Goal: Task Accomplishment & Management: Use online tool/utility

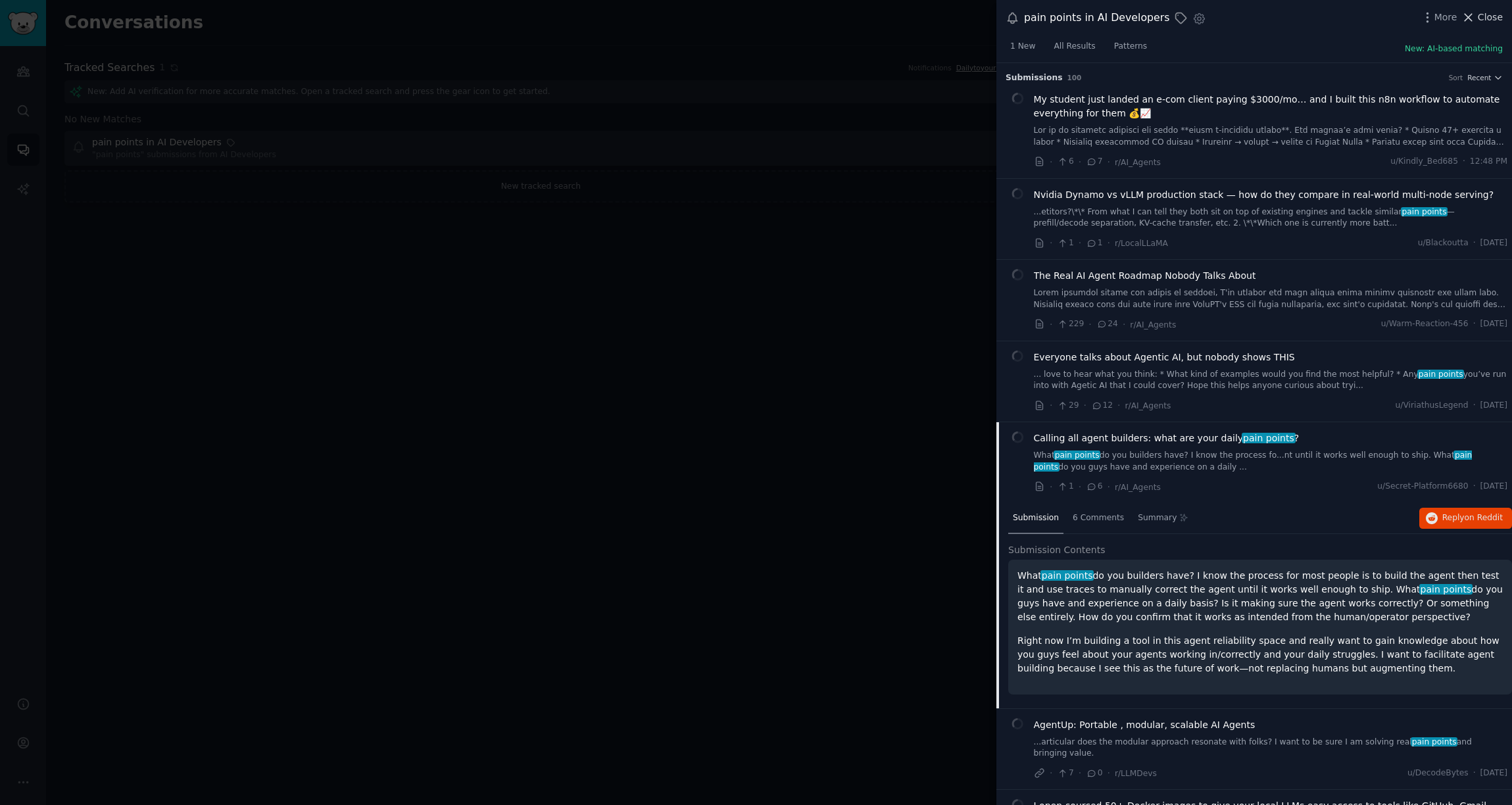
click at [1496, 19] on span "Close" at bounding box center [1490, 18] width 25 height 14
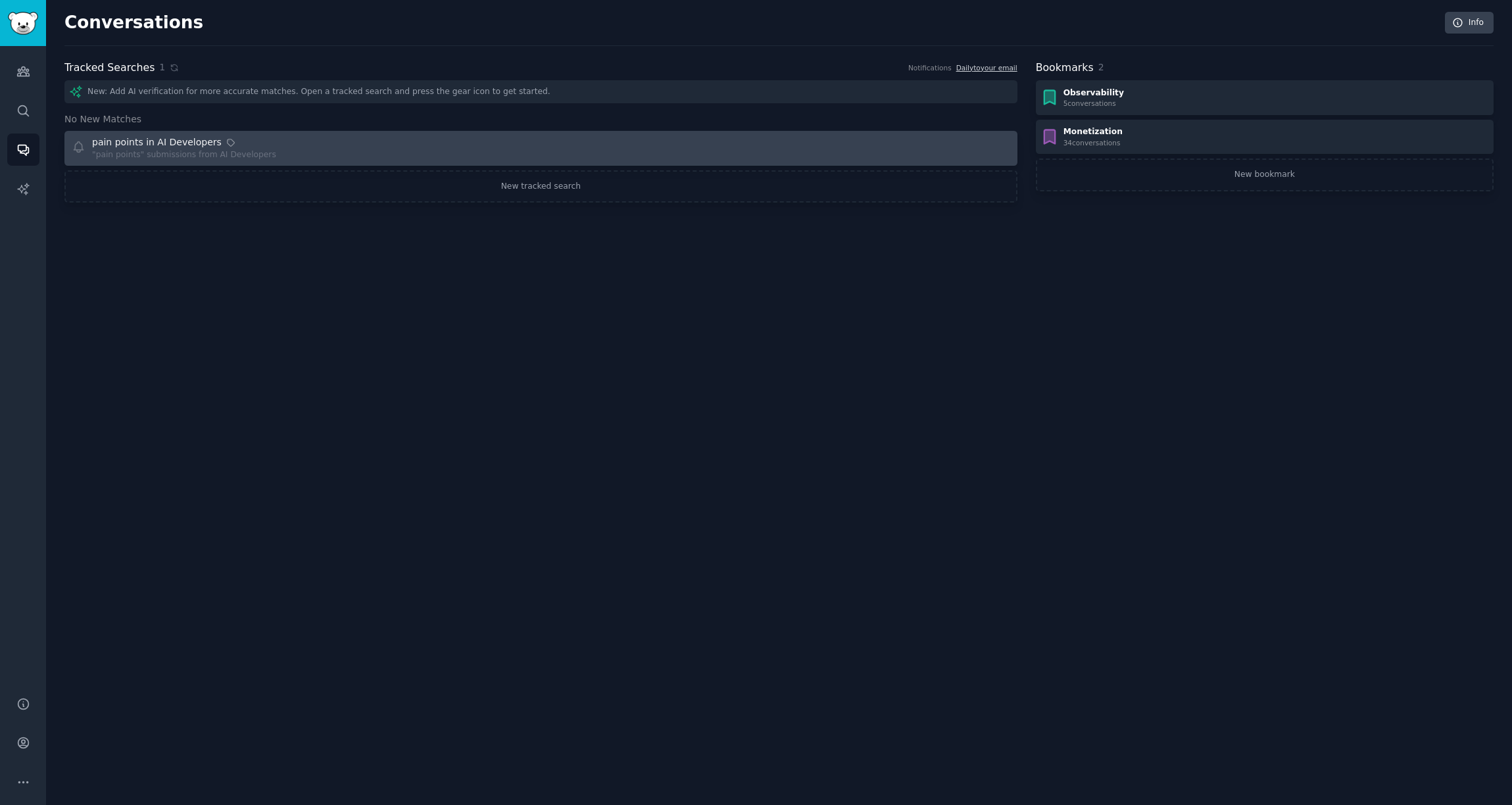
click at [283, 155] on div "pain points in AI Developers "pain points" submissions from AI Developers" at bounding box center [302, 148] width 461 height 26
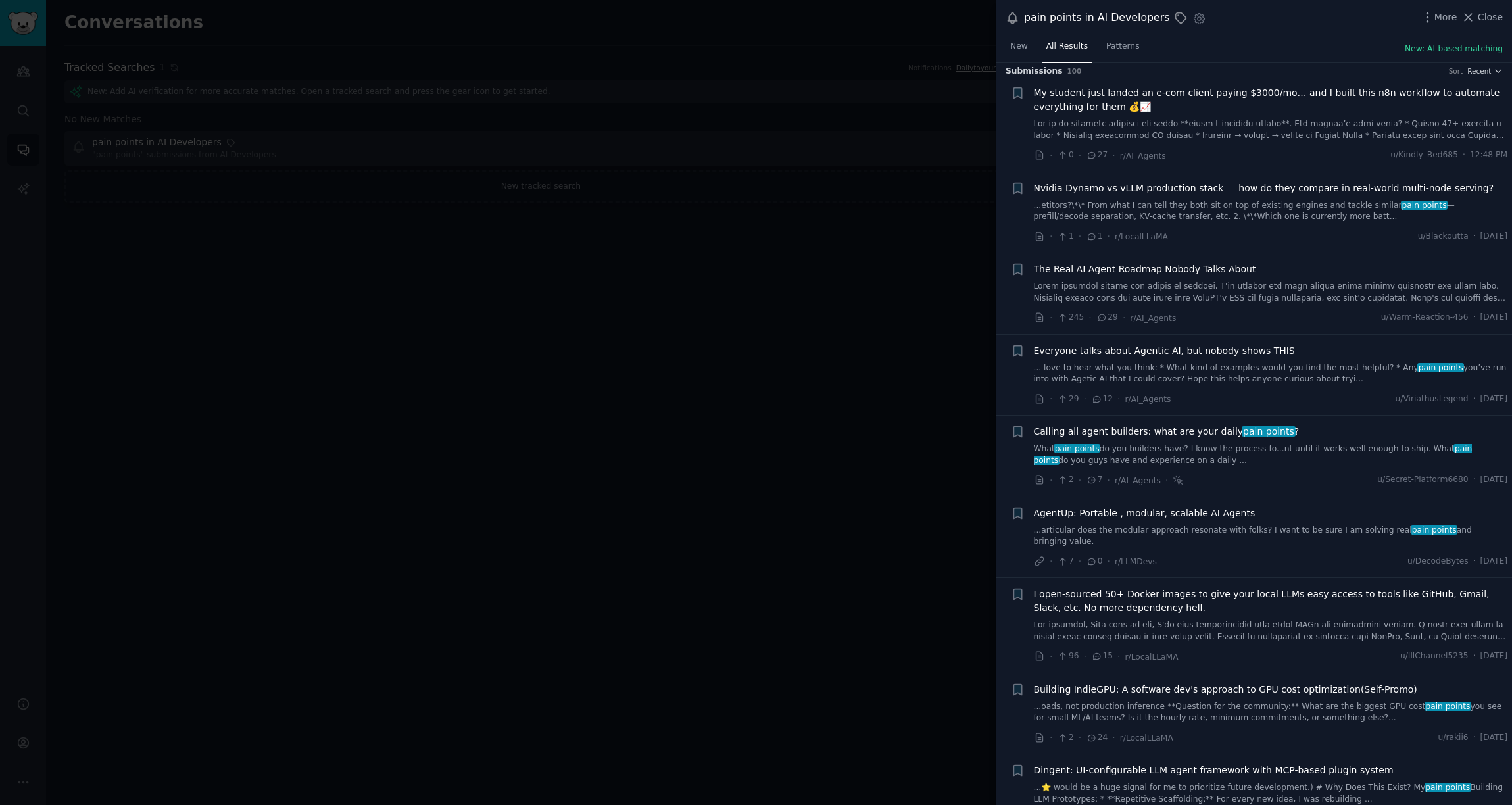
scroll to position [12, 0]
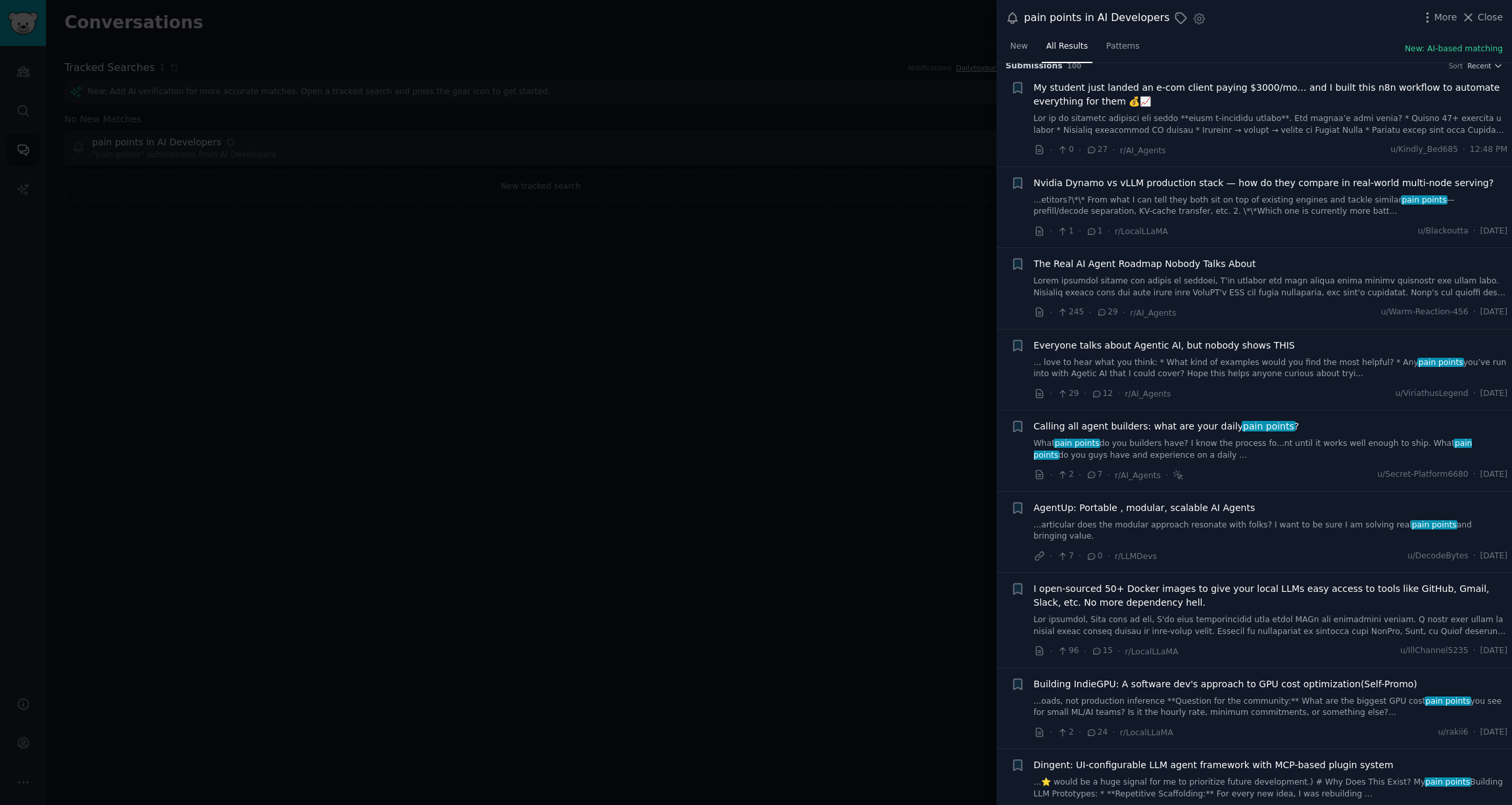
click at [1234, 351] on span "Everyone talks about Agentic AI, but nobody shows THIS" at bounding box center [1165, 346] width 261 height 14
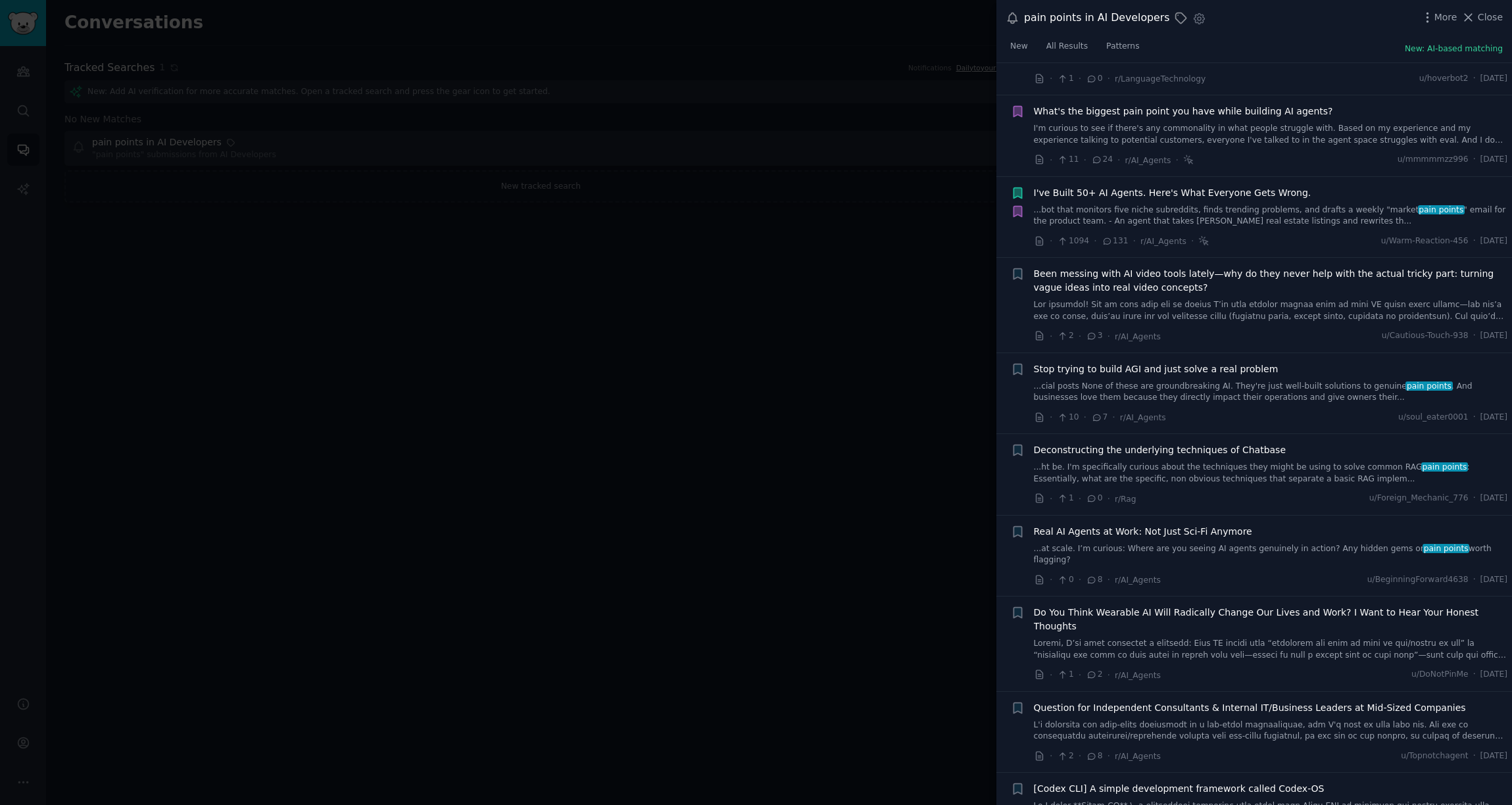
scroll to position [1532, 0]
click at [844, 515] on div at bounding box center [756, 402] width 1512 height 805
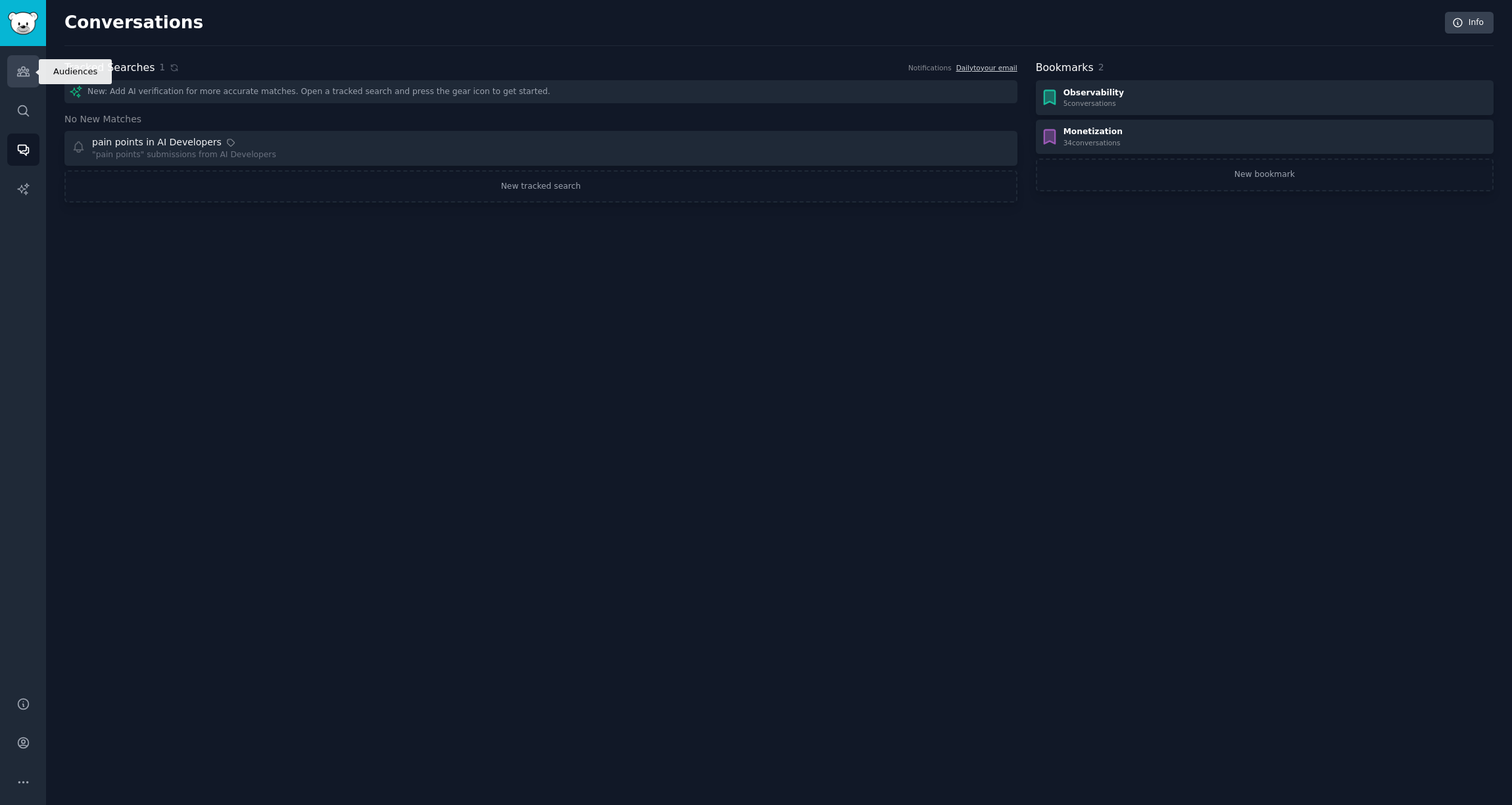
click at [21, 69] on icon "Sidebar" at bounding box center [24, 71] width 14 height 14
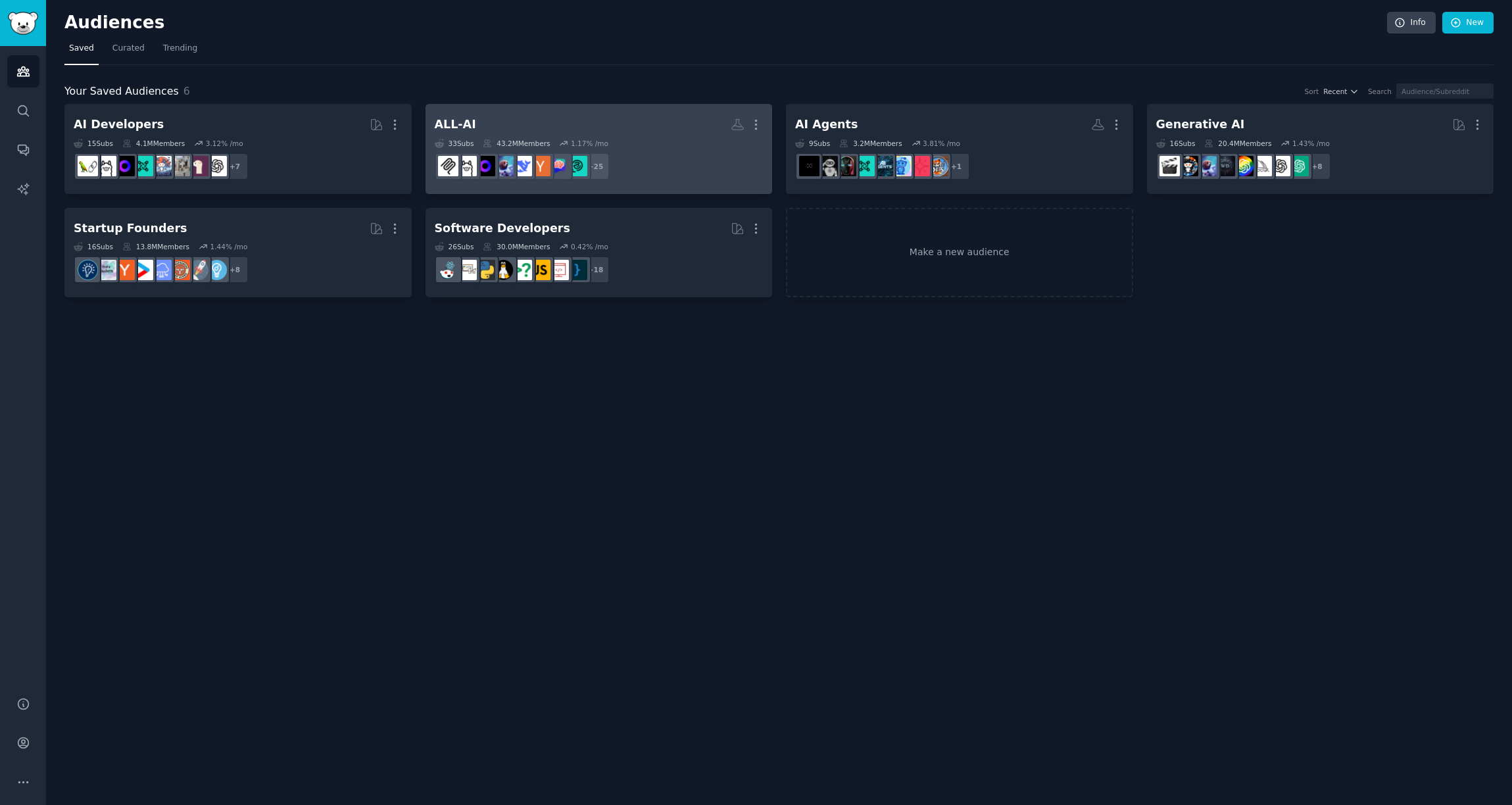
click at [444, 112] on link "ALL-AI More 33 Sub s 43.2M Members 1.17 % /mo + 25" at bounding box center [600, 148] width 347 height 90
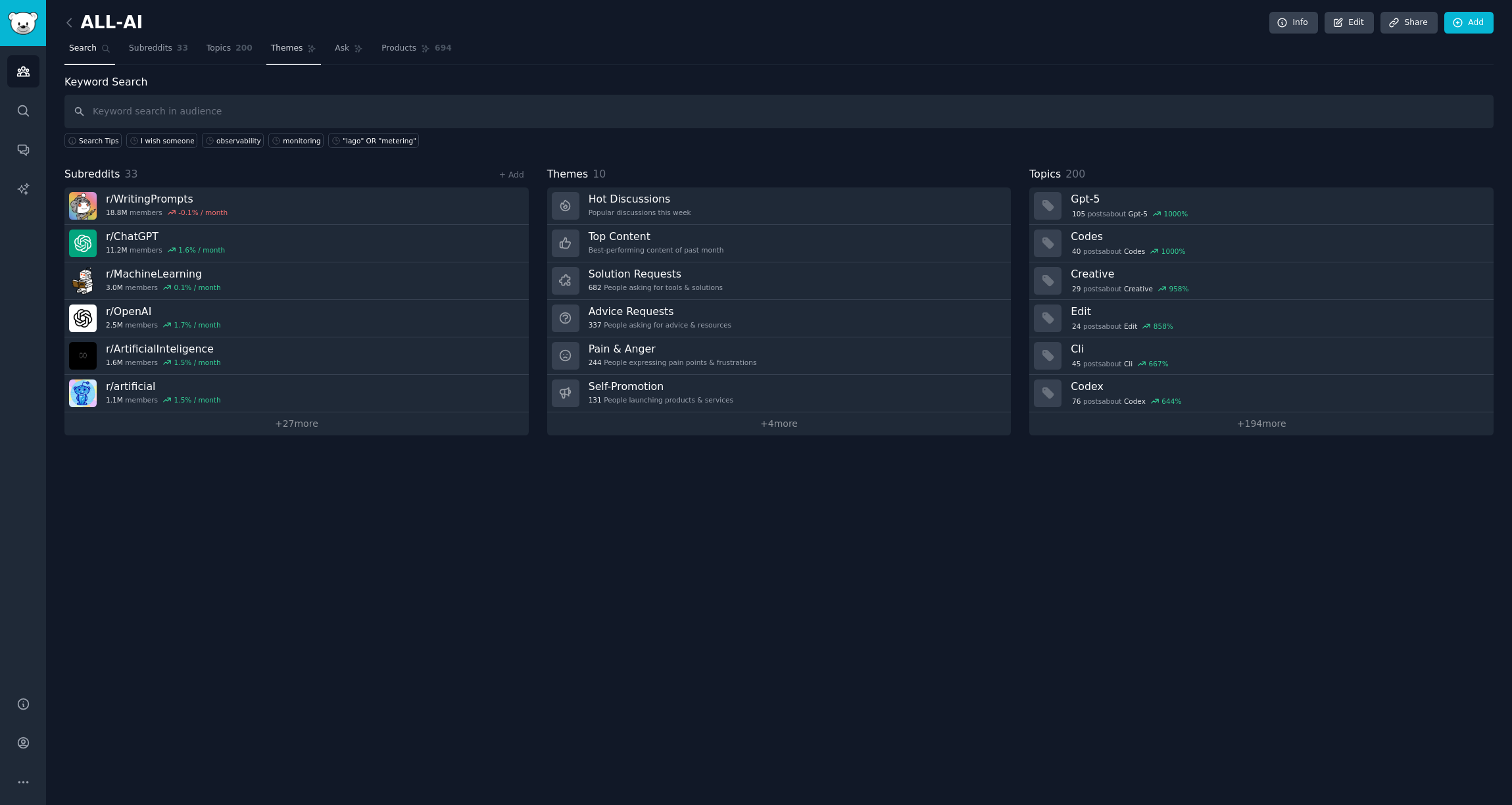
click at [287, 48] on span "Themes" at bounding box center [287, 48] width 33 height 12
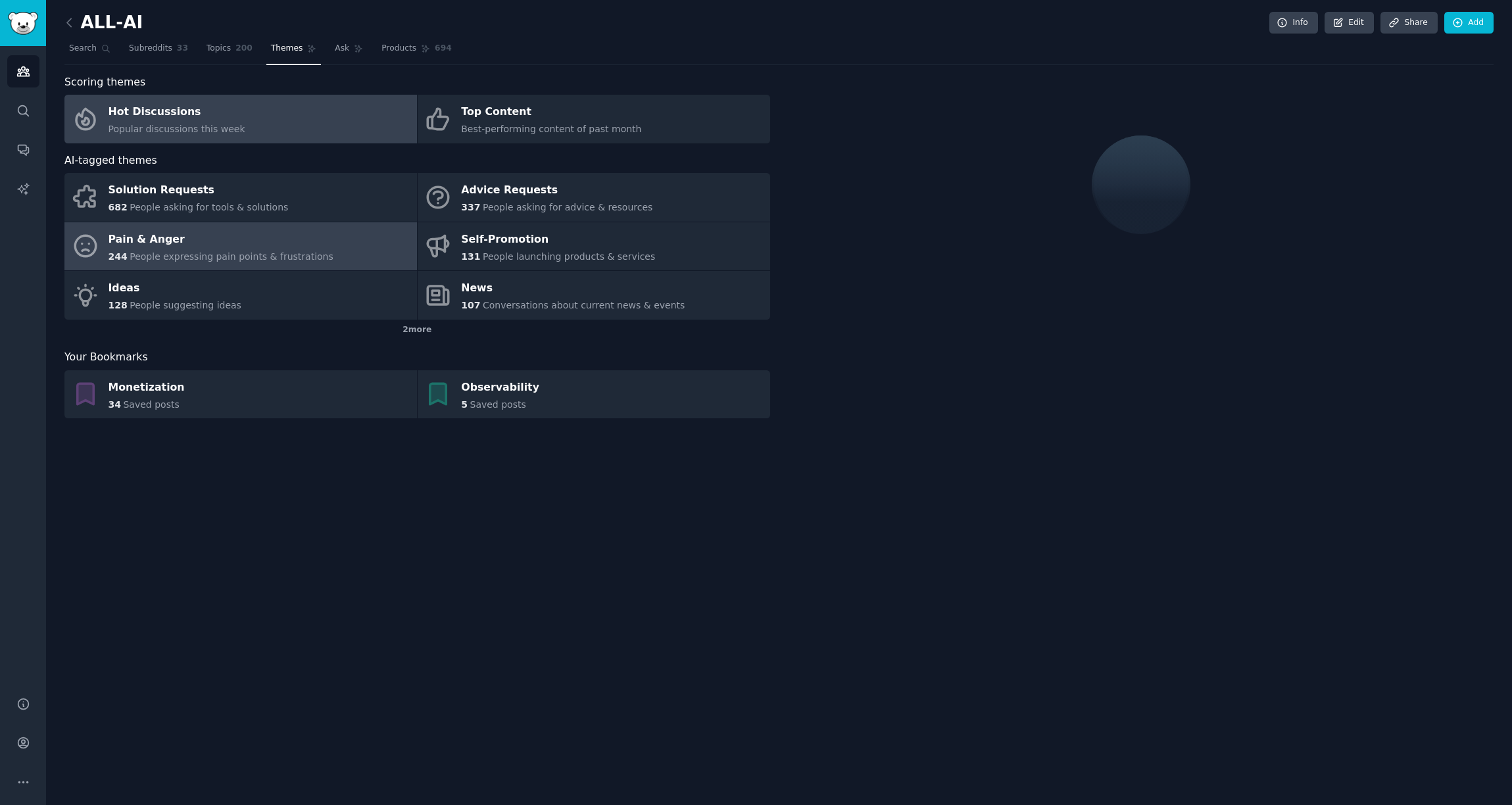
click at [263, 257] on span "People expressing pain points & frustrations" at bounding box center [231, 256] width 204 height 11
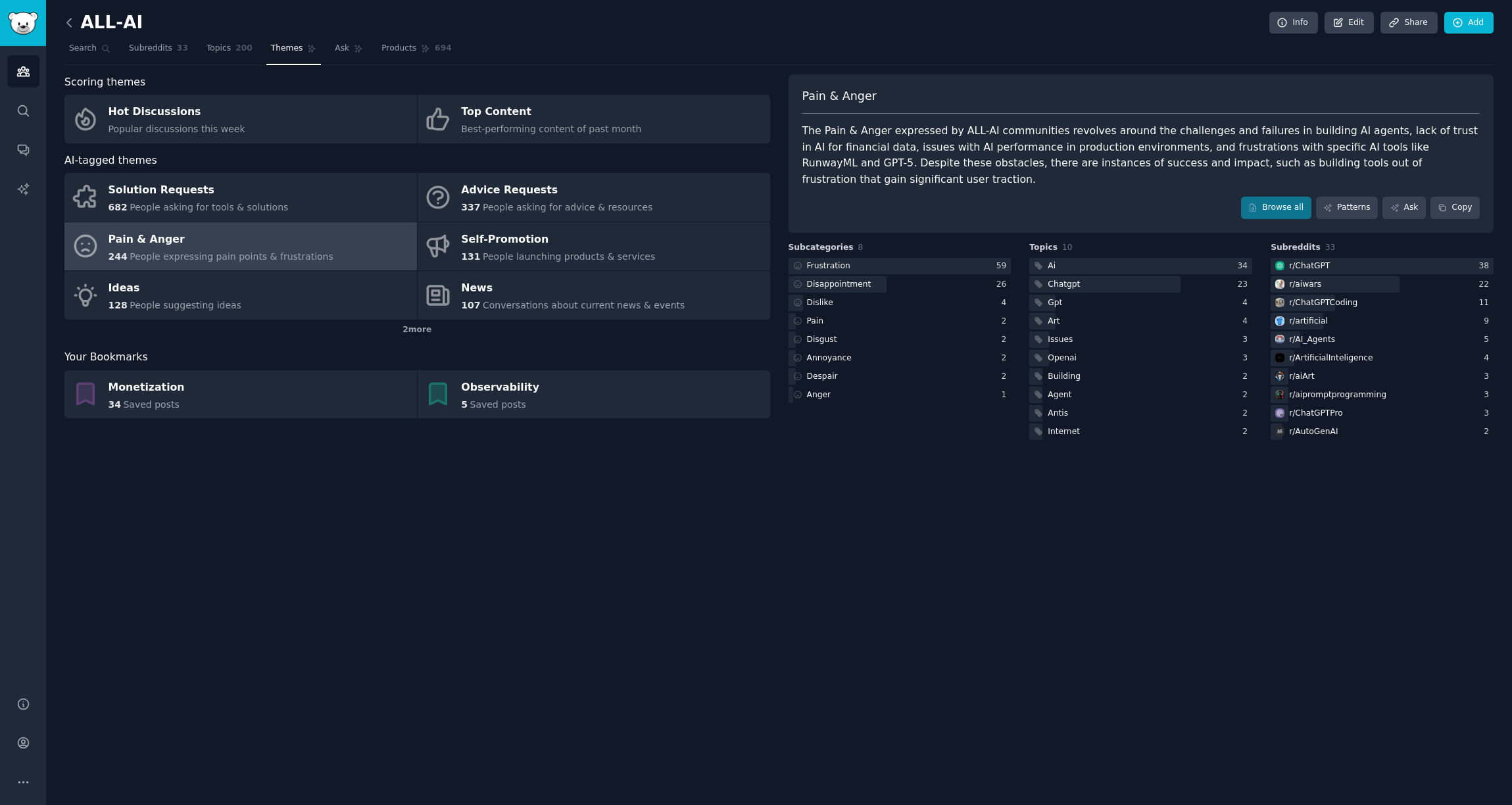
click at [64, 22] on icon at bounding box center [69, 23] width 14 height 14
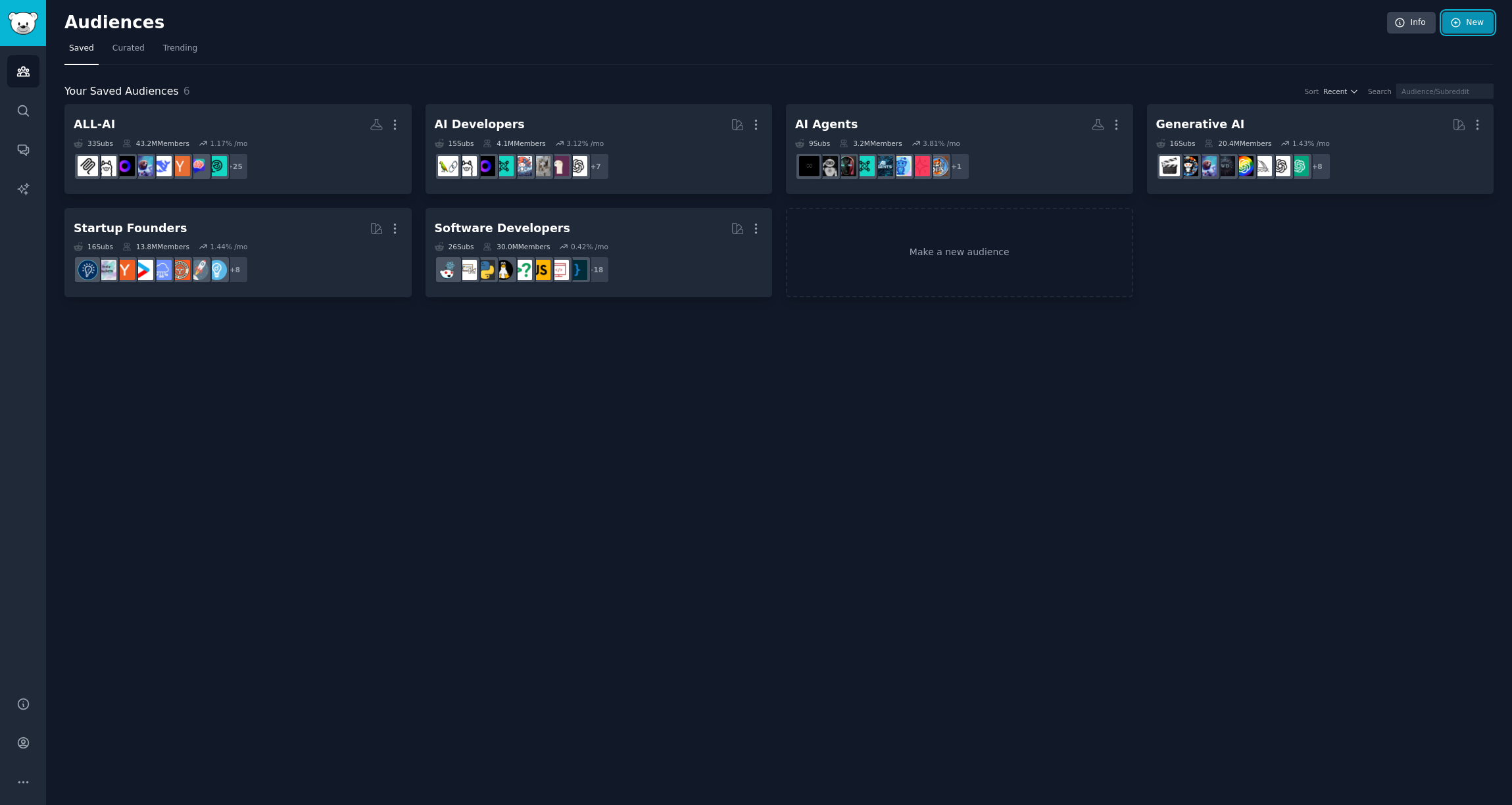
click at [1467, 27] on link "New" at bounding box center [1469, 23] width 51 height 23
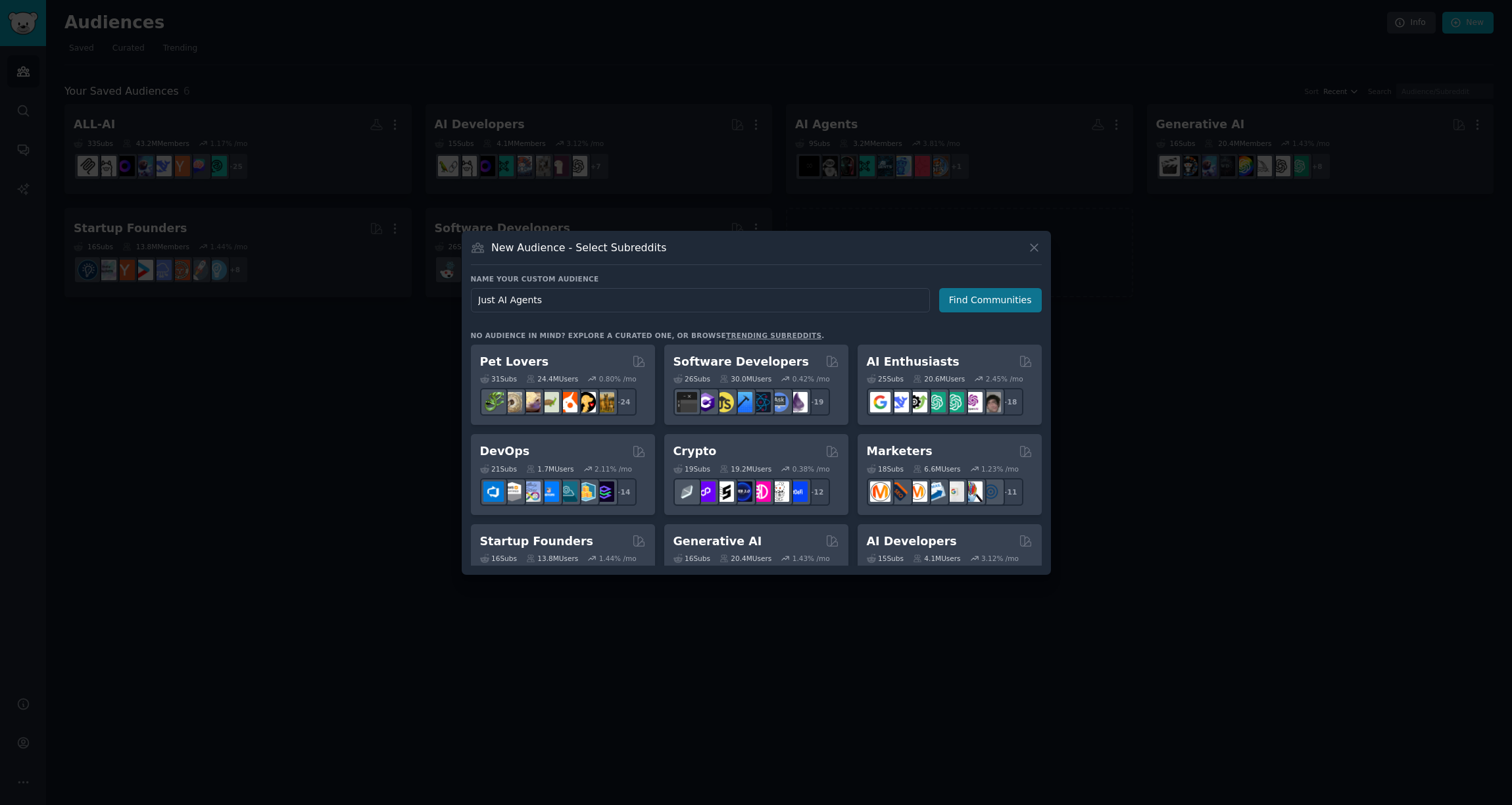
type input "Just AI Agents"
click at [968, 305] on button "Find Communities" at bounding box center [990, 300] width 103 height 25
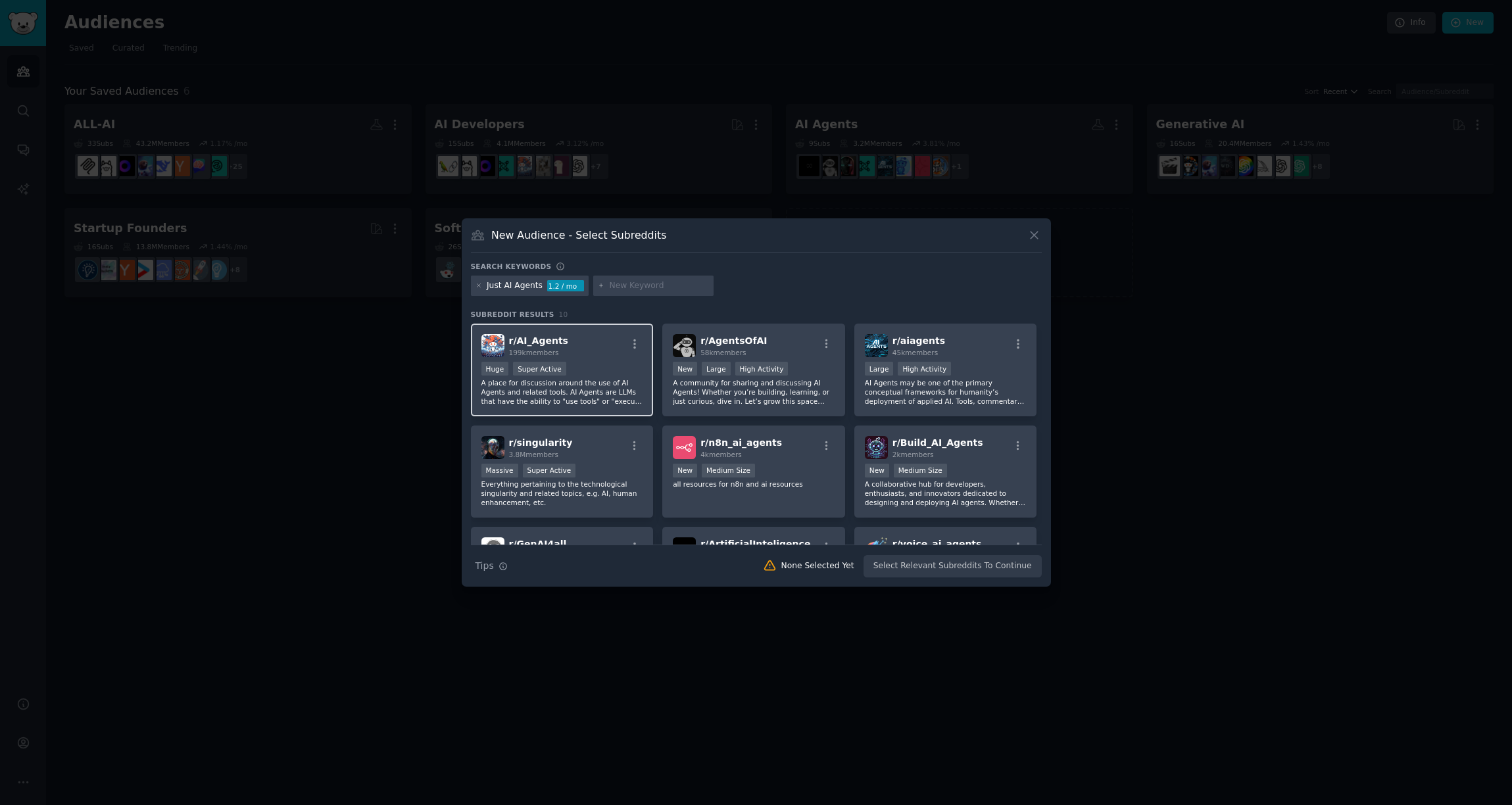
click at [599, 362] on div "Huge Super Active" at bounding box center [562, 370] width 162 height 17
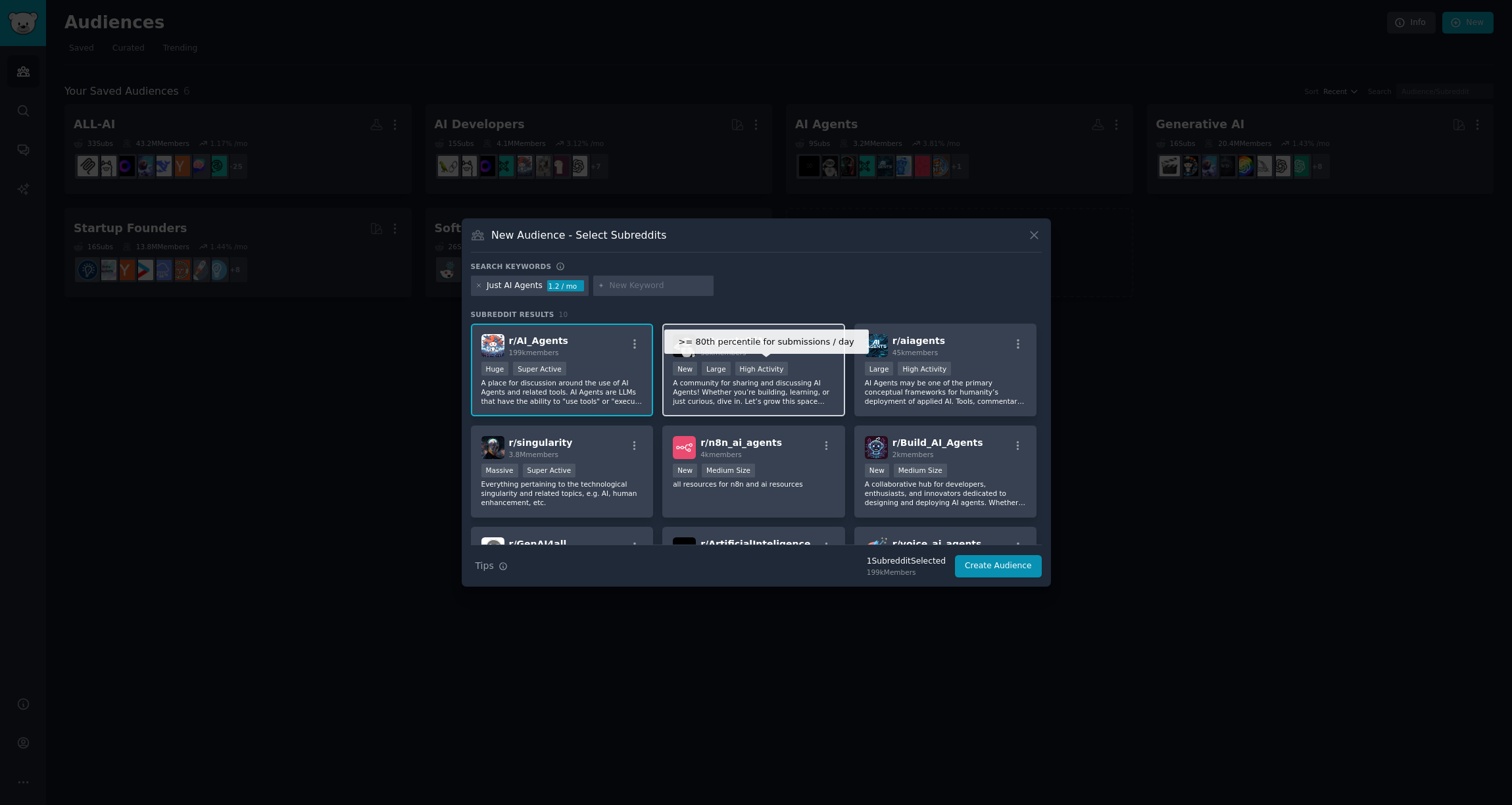
click at [763, 369] on div "High Activity" at bounding box center [762, 369] width 53 height 14
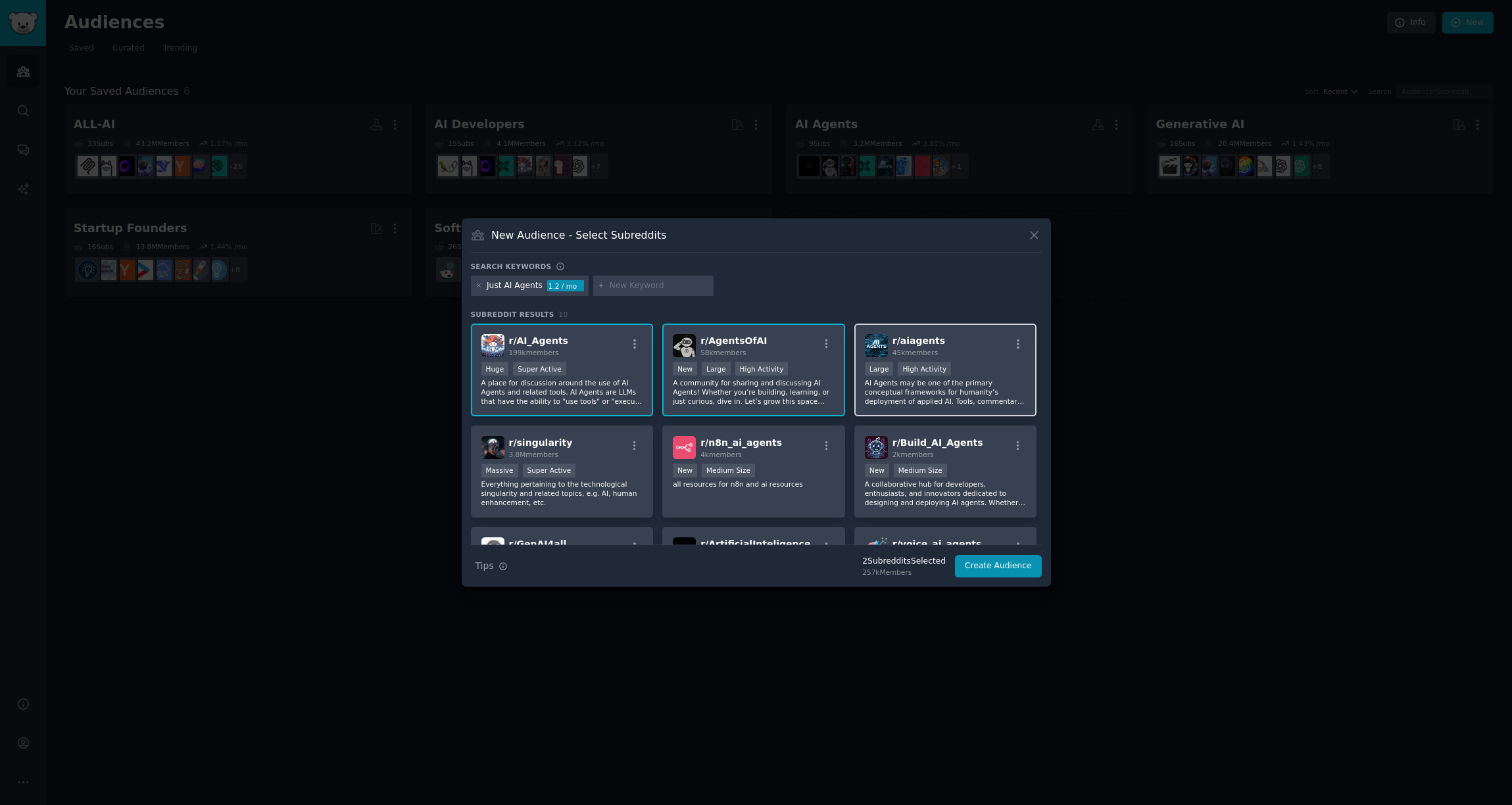
click at [989, 361] on div "r/ aiagents 45k members Large High Activity AI Agents may be one of the primary…" at bounding box center [945, 370] width 182 height 93
click at [995, 498] on p "A collaborative hub for developers, enthusiasts, and innovators dedicated to de…" at bounding box center [946, 493] width 162 height 28
click at [776, 486] on p "all resources for n8n and ai resources" at bounding box center [754, 483] width 162 height 9
click at [997, 570] on button "Create Audience" at bounding box center [999, 566] width 87 height 23
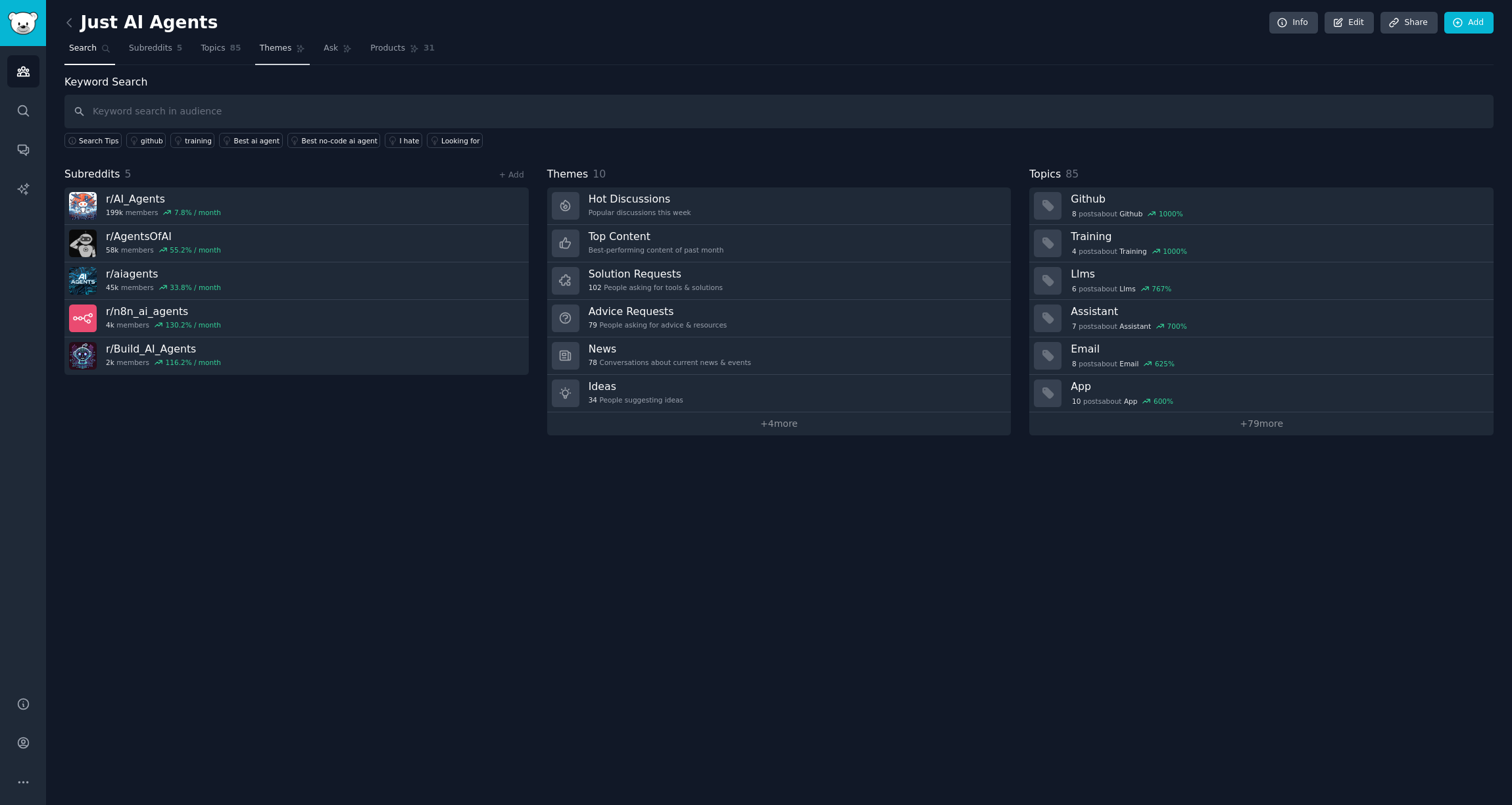
click at [271, 51] on span "Themes" at bounding box center [275, 48] width 33 height 12
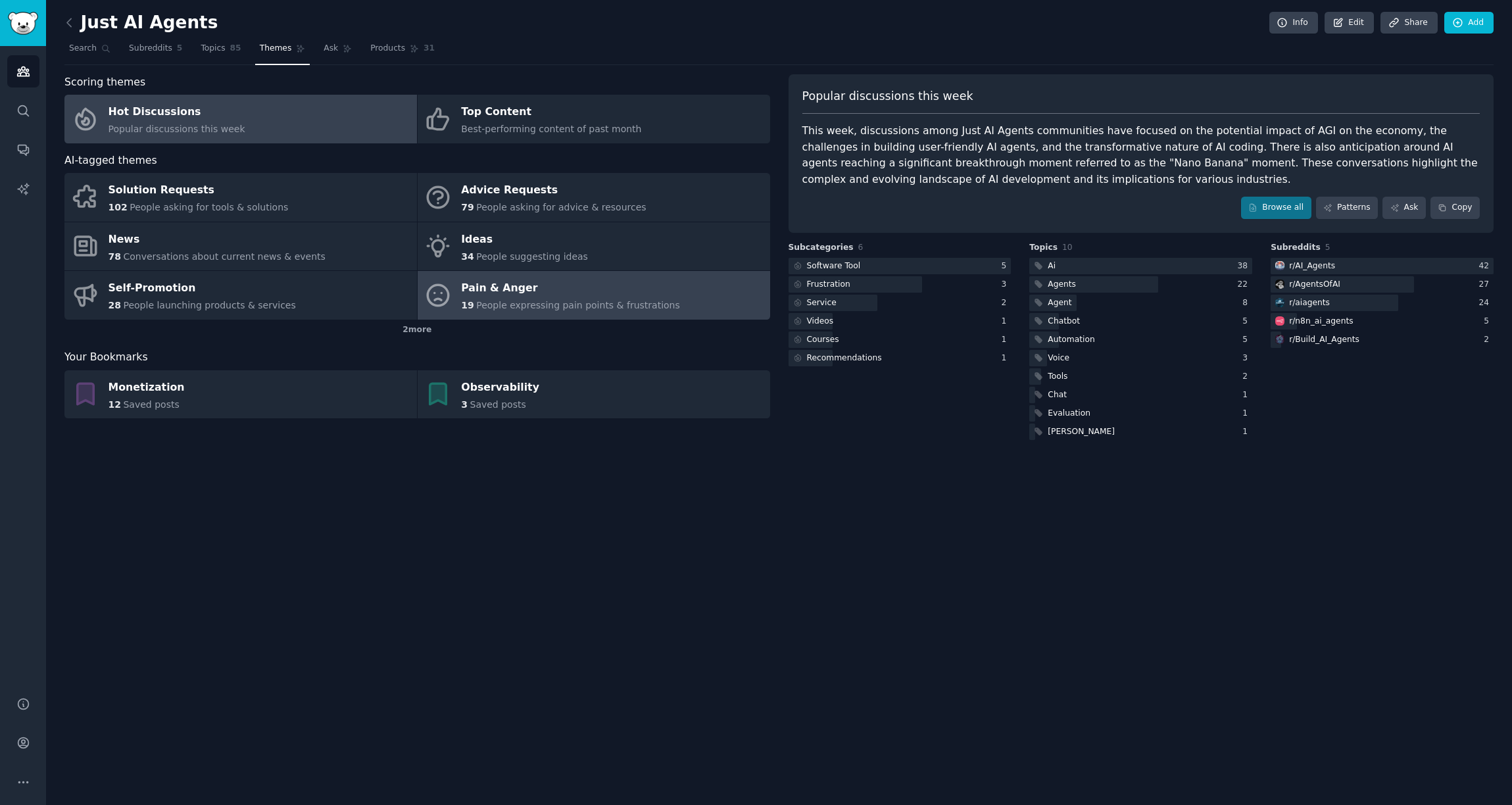
click at [535, 300] on span "People expressing pain points & frustrations" at bounding box center [578, 305] width 204 height 11
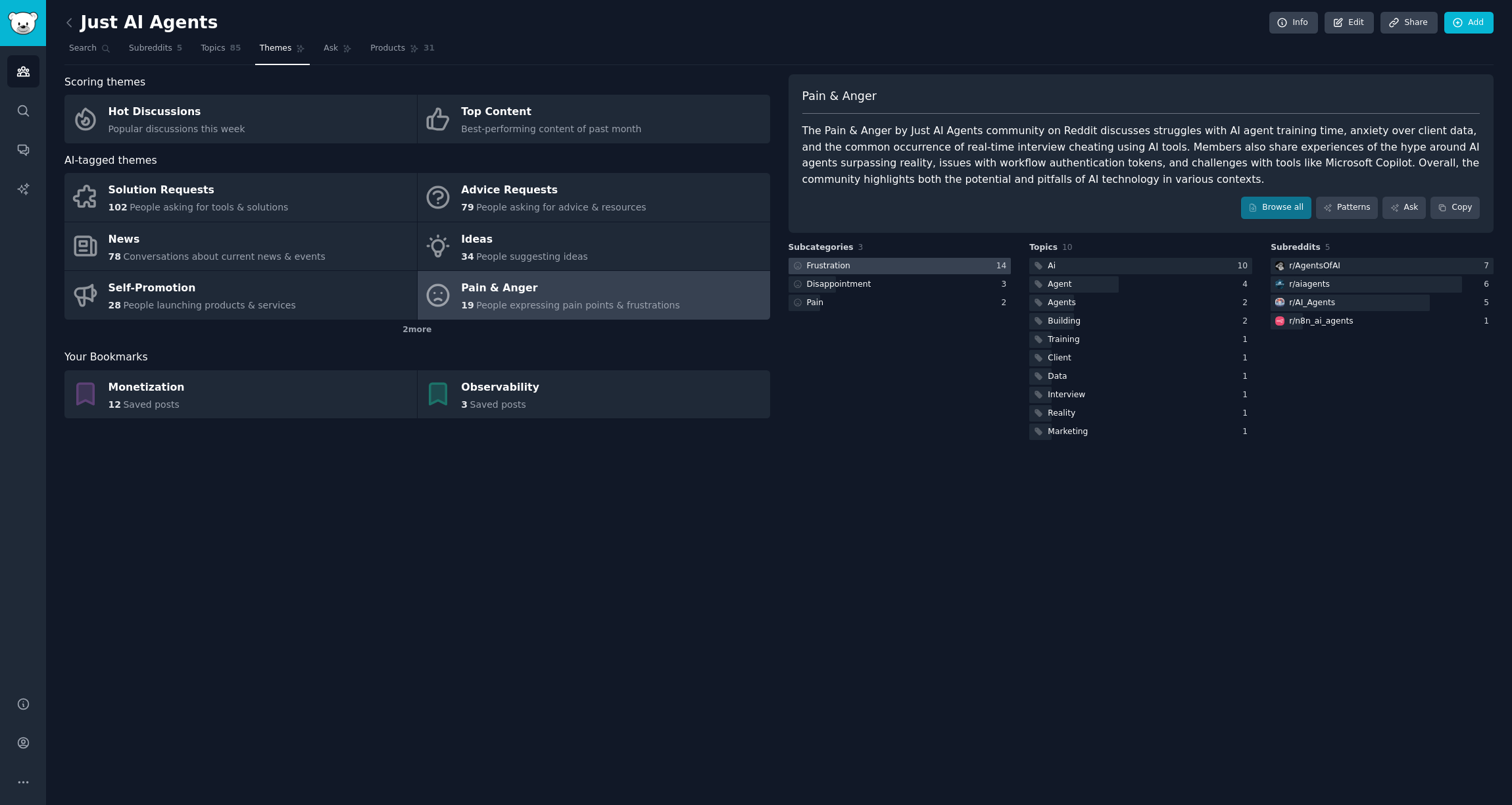
click at [946, 268] on div at bounding box center [900, 265] width 223 height 17
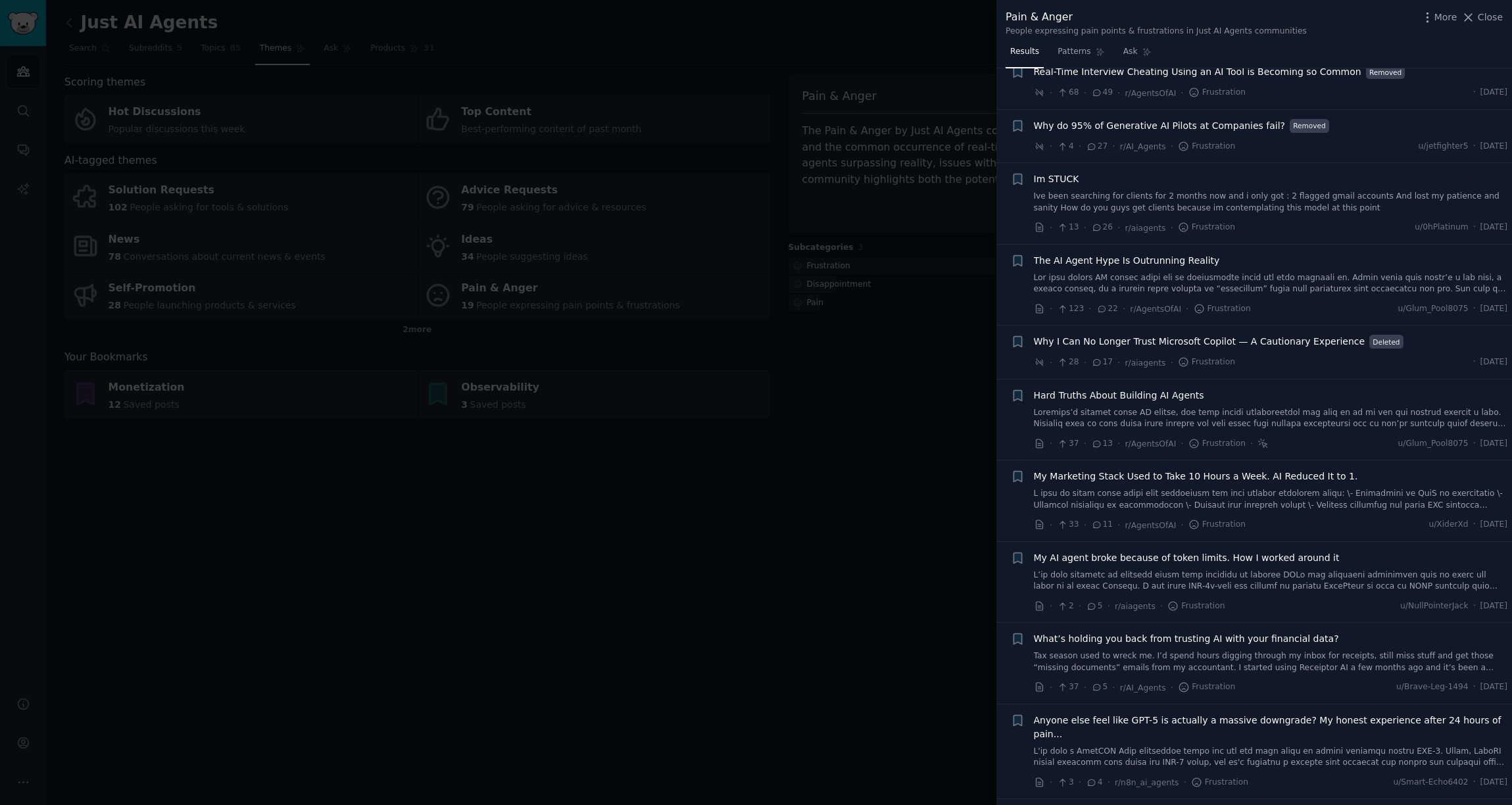
scroll to position [40, 0]
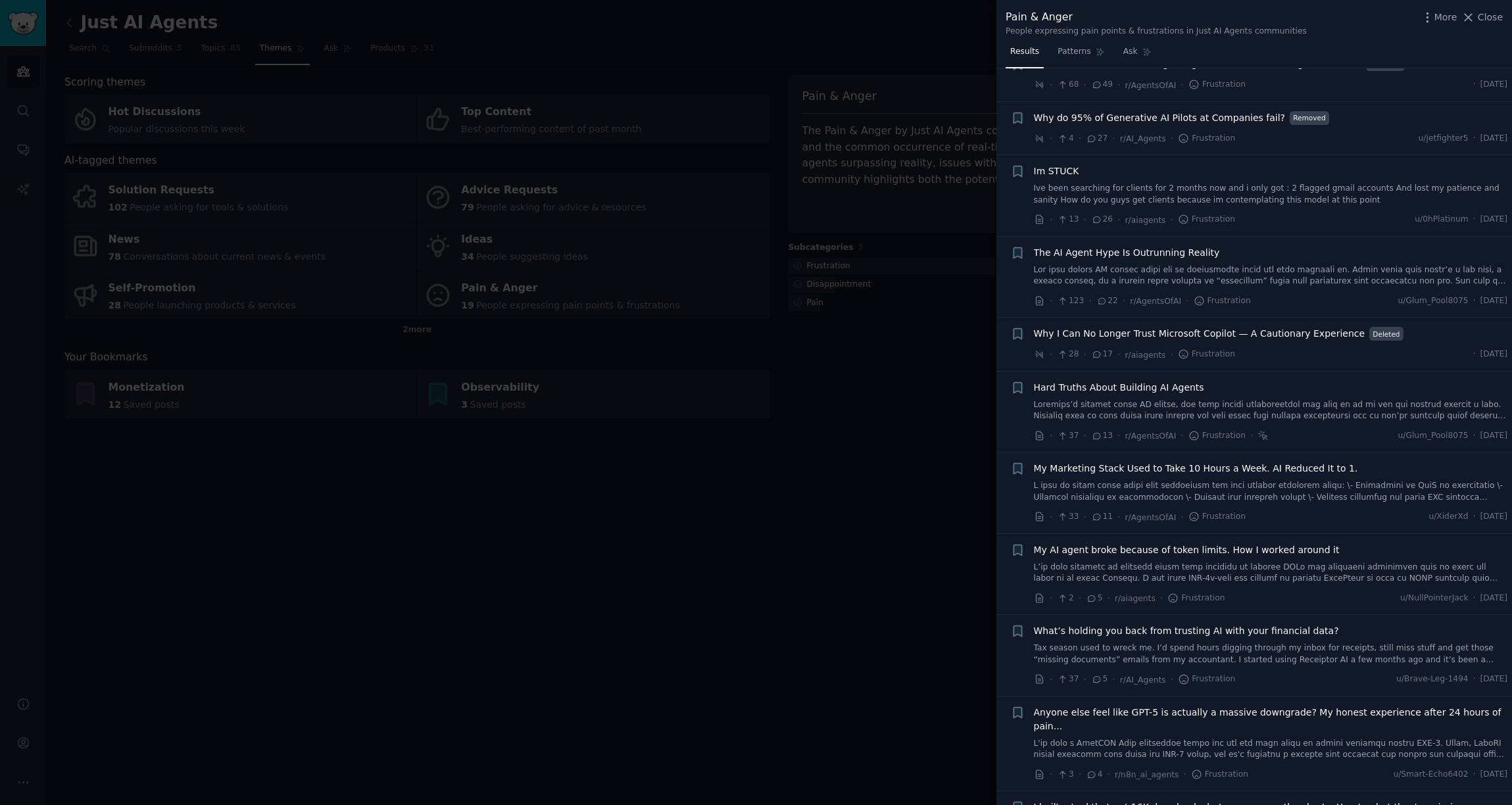
click at [907, 444] on div at bounding box center [756, 402] width 1512 height 805
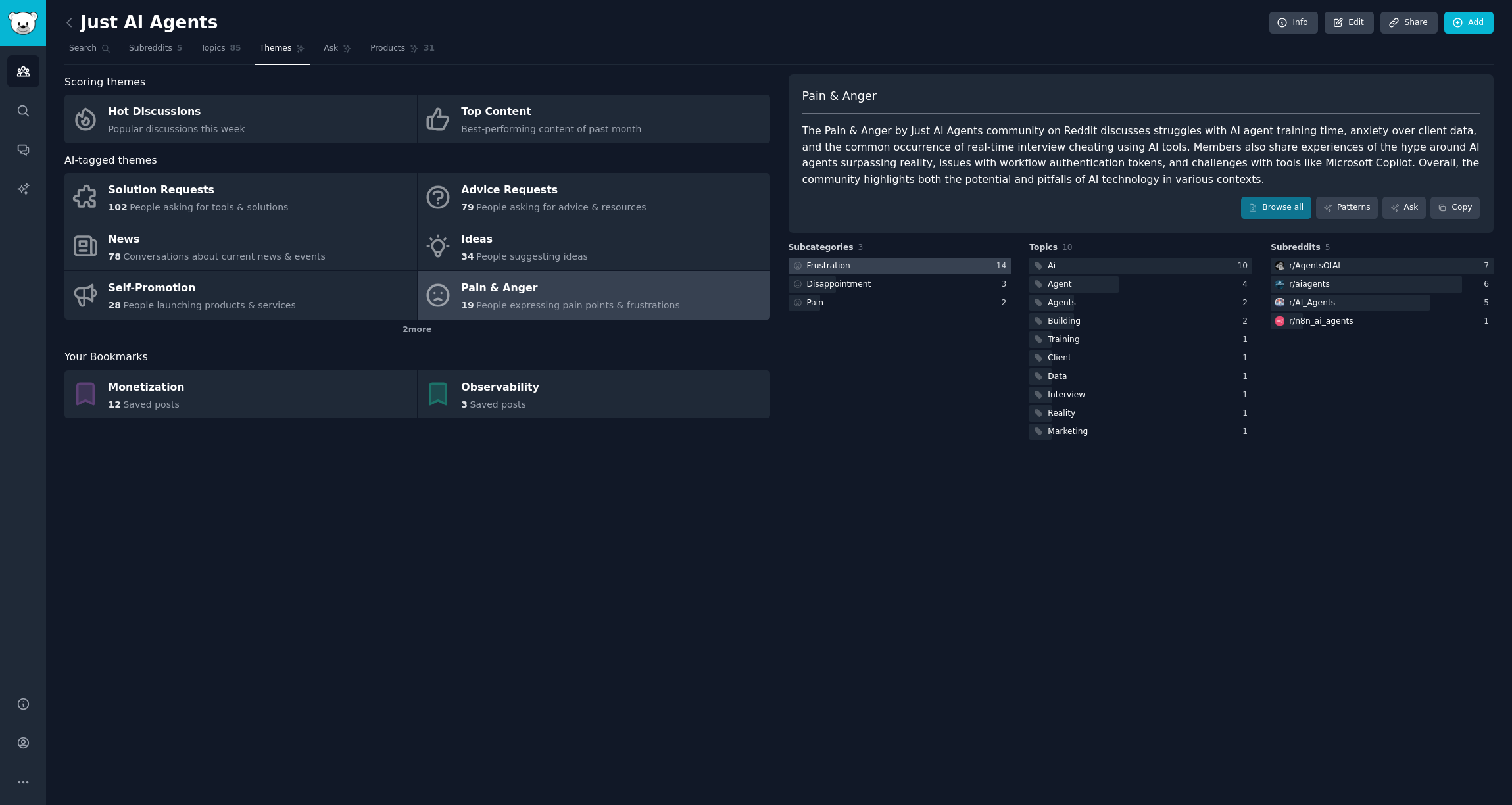
click at [985, 263] on div at bounding box center [900, 265] width 223 height 17
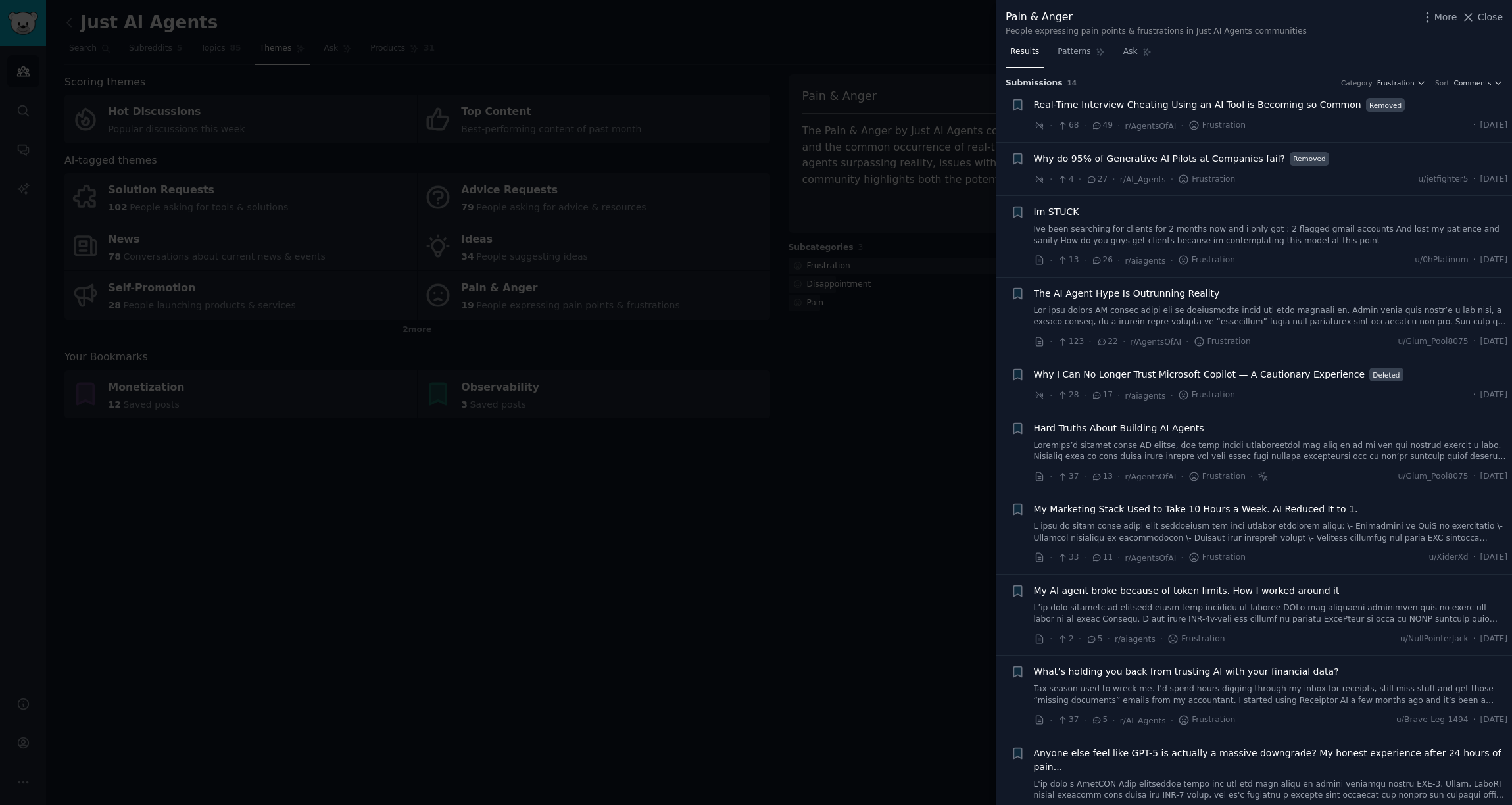
click at [847, 474] on div at bounding box center [756, 402] width 1512 height 805
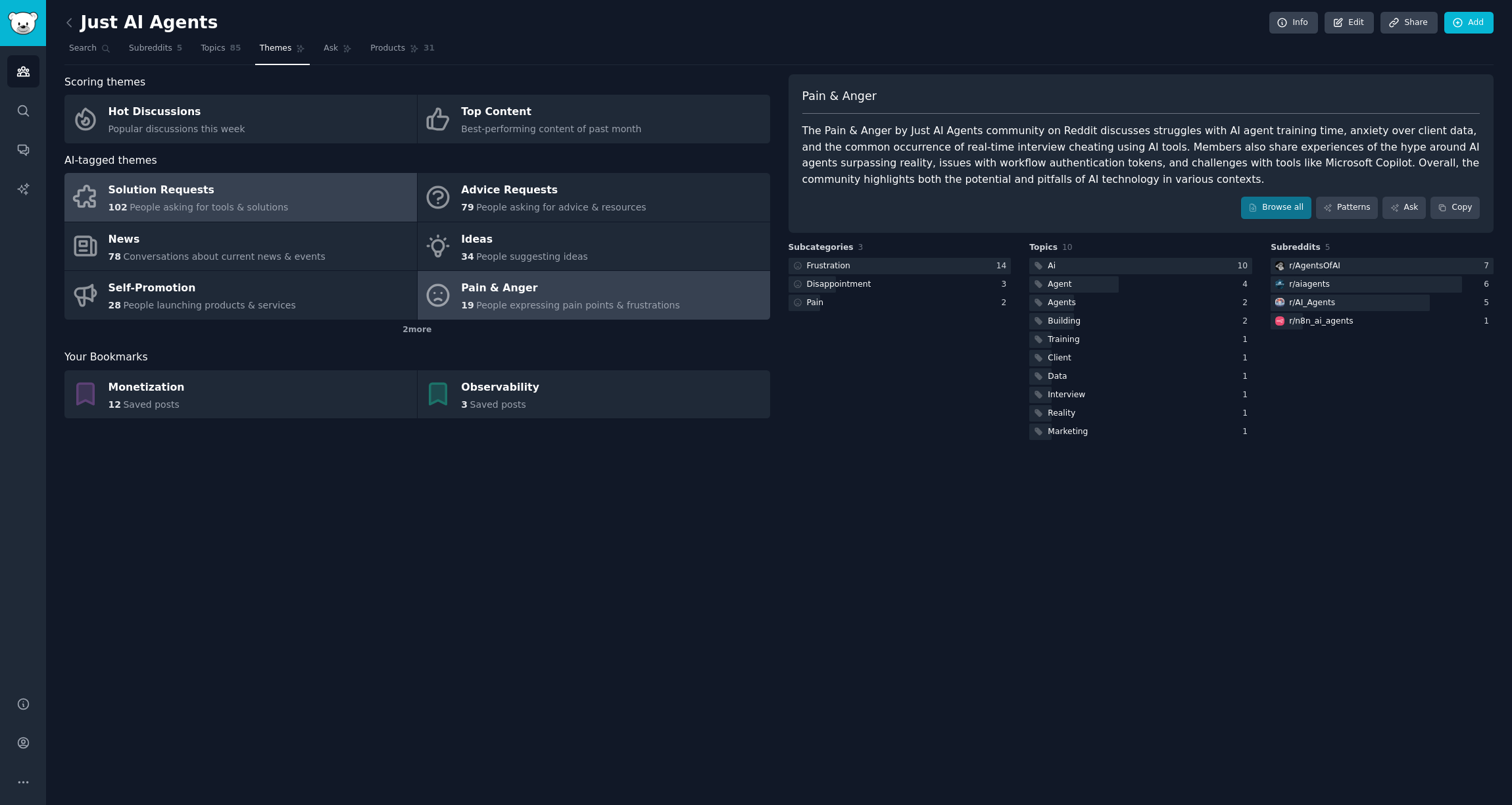
click at [396, 188] on link "Solution Requests 102 People asking for tools & solutions" at bounding box center [241, 196] width 353 height 48
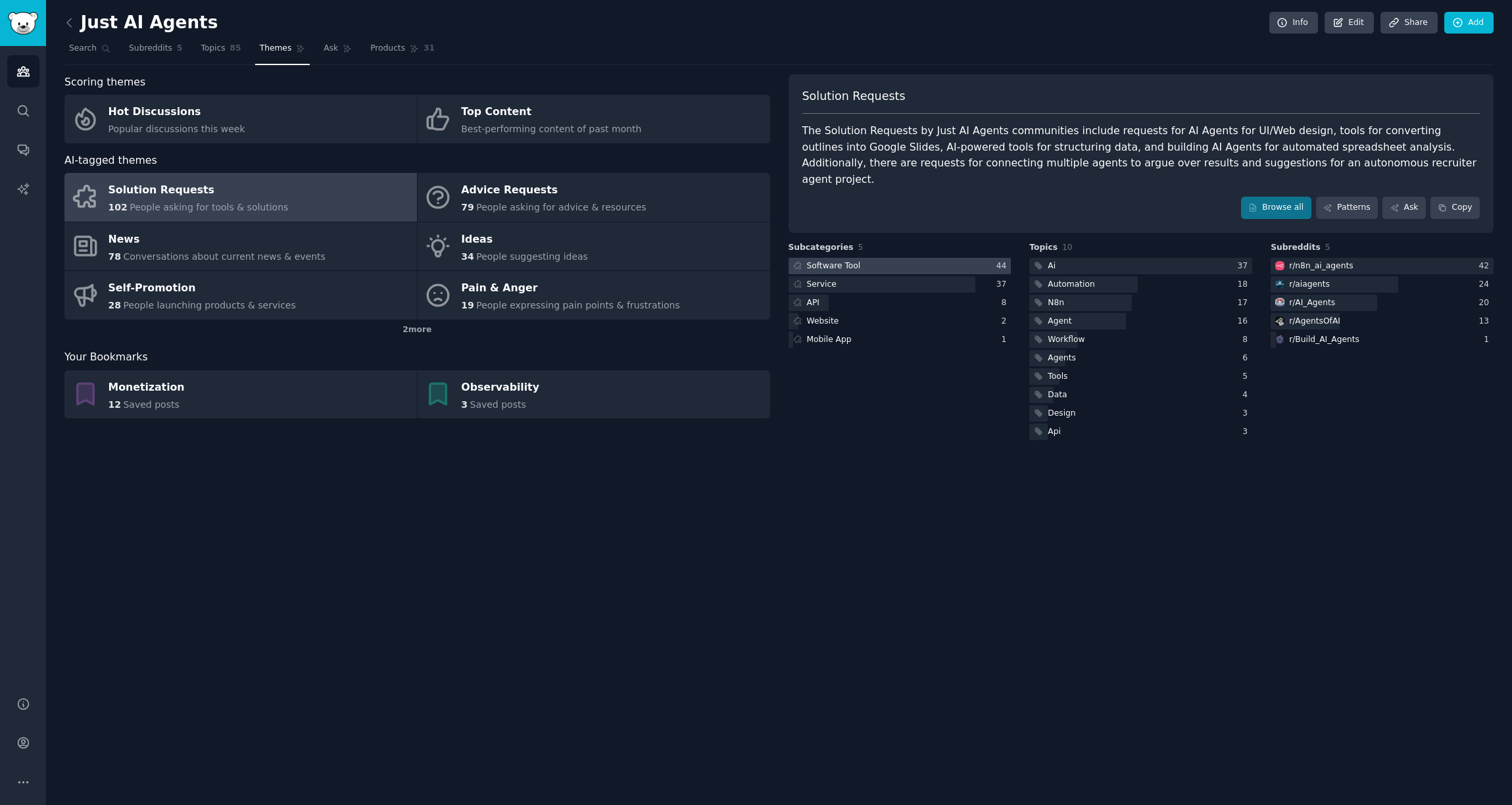
click at [960, 257] on div at bounding box center [900, 265] width 223 height 17
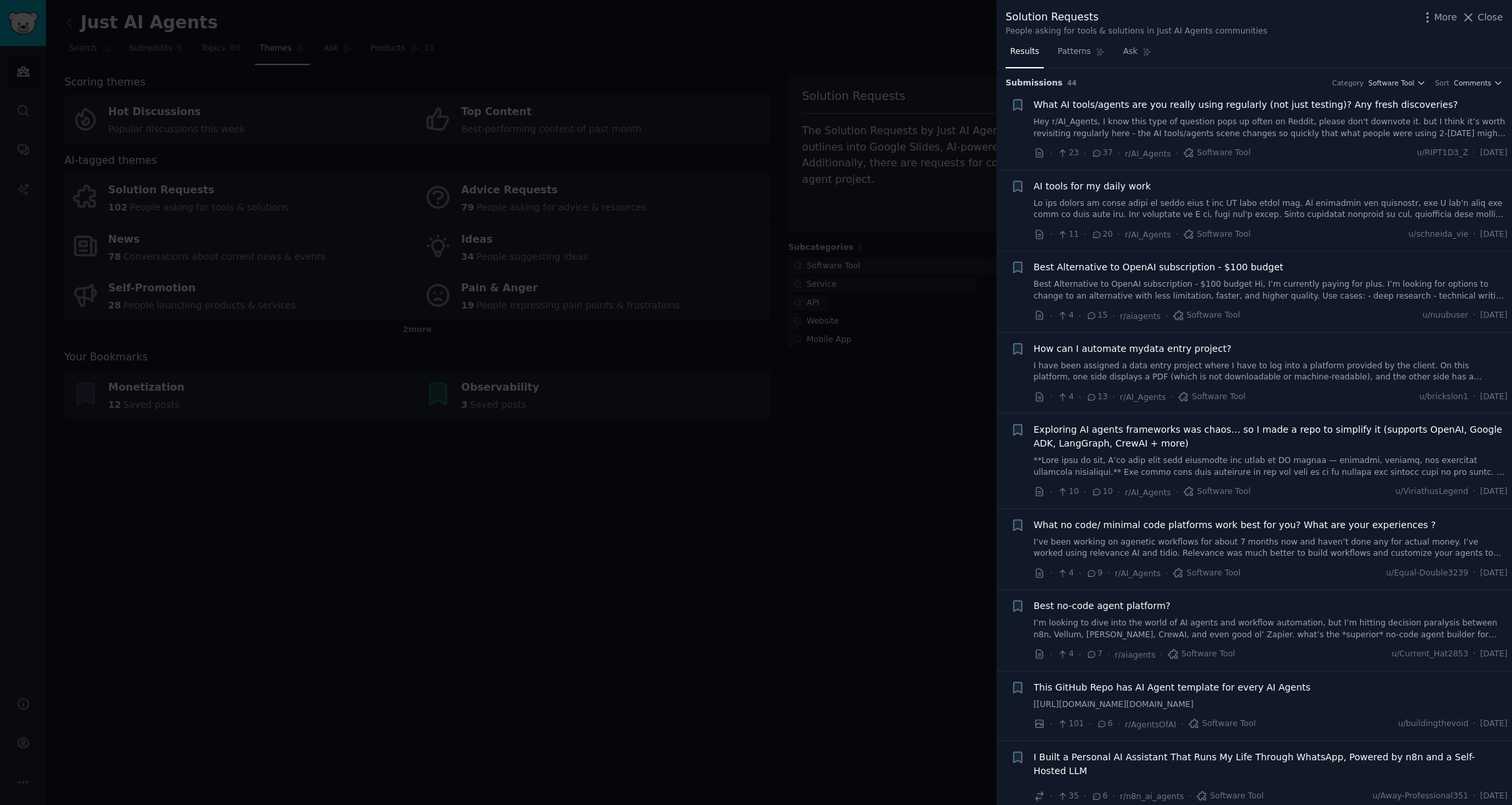
click at [1191, 109] on span "What AI tools/agents are you really using regularly (not just testing)? Any fre…" at bounding box center [1247, 105] width 424 height 14
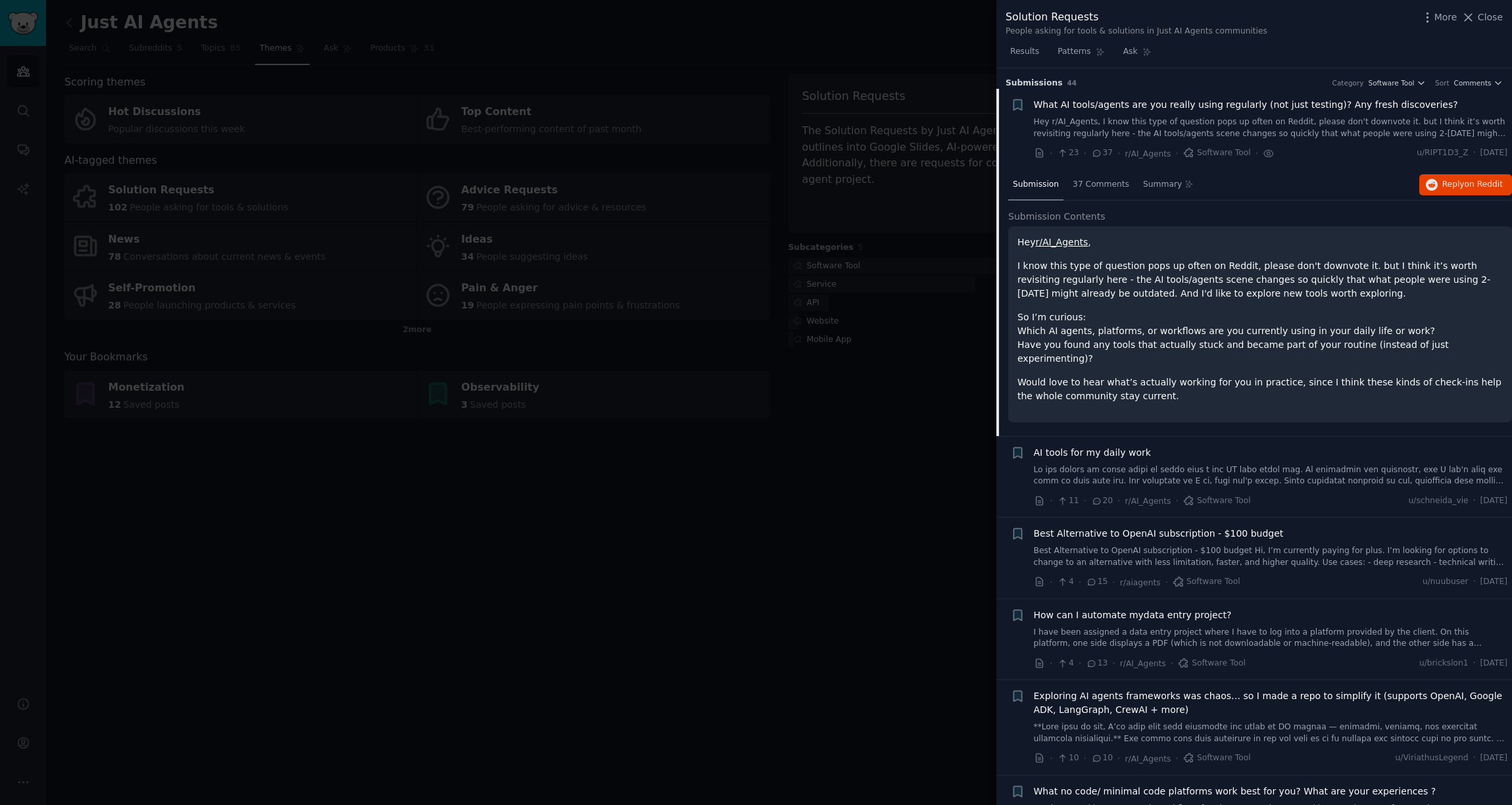
scroll to position [21, 0]
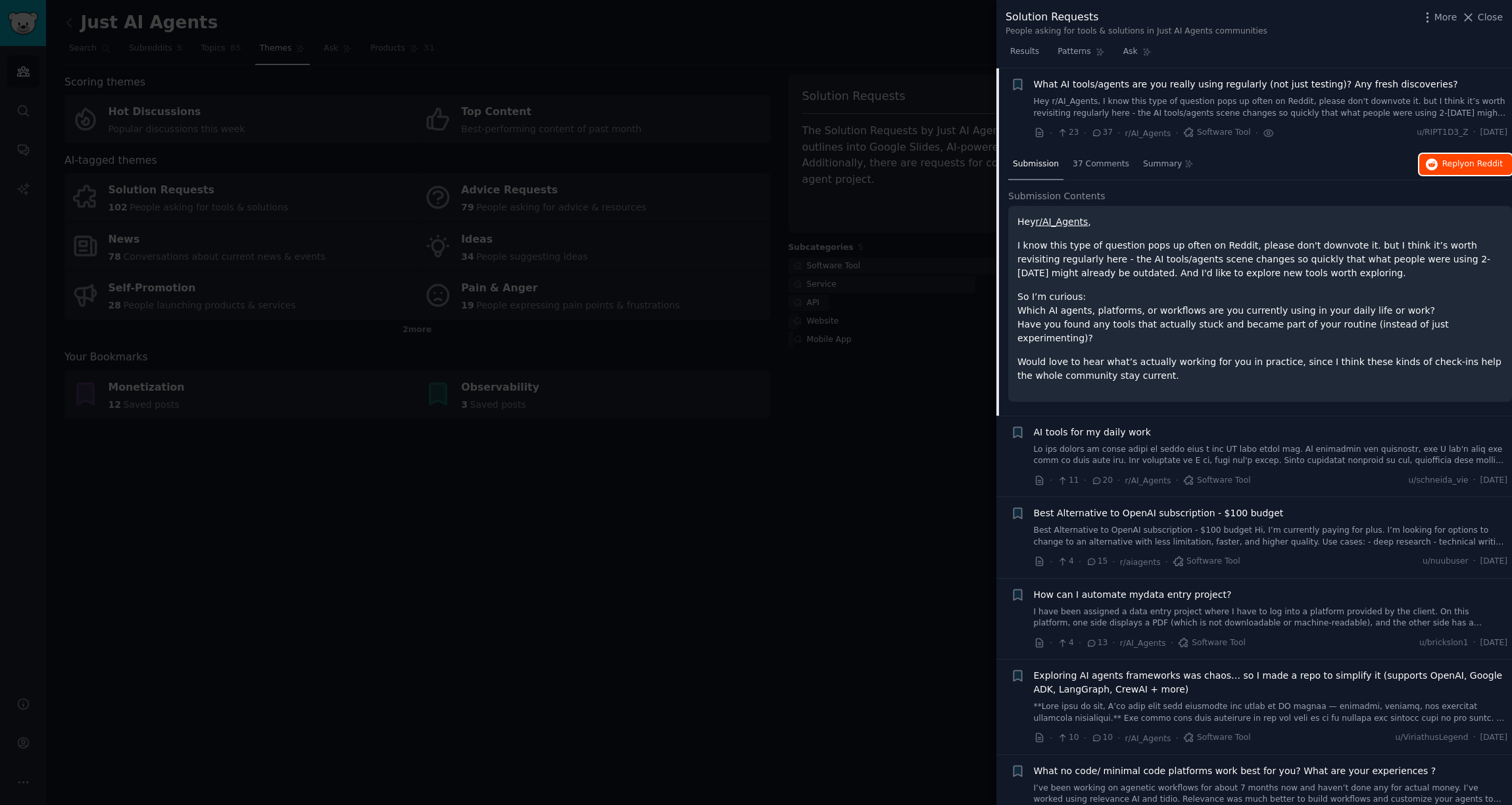
click at [1456, 165] on span "Reply on Reddit" at bounding box center [1473, 165] width 60 height 12
